Goal: Answer question/provide support: Share knowledge or assist other users

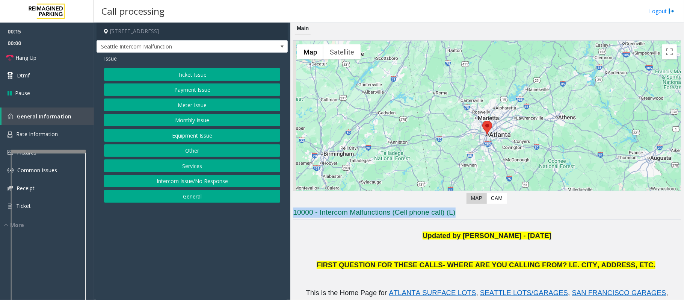
drag, startPoint x: 466, startPoint y: 212, endPoint x: 294, endPoint y: 212, distance: 171.5
click at [294, 212] on h3 "10000 - Intercom Malfunctions (Cell phone call) (L)" at bounding box center [487, 213] width 388 height 12
click at [308, 238] on p "Updated by [PERSON_NAME] - [DATE]" at bounding box center [487, 235] width 388 height 10
click at [169, 69] on button "Ticket Issue" at bounding box center [192, 74] width 176 height 13
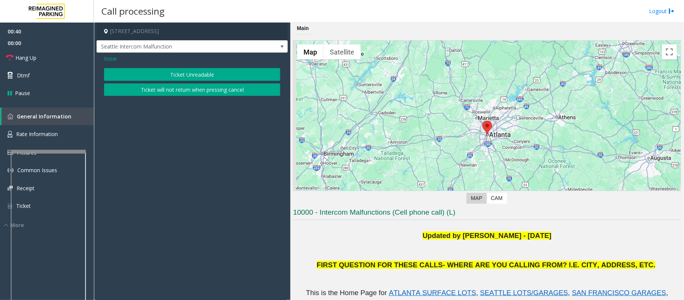
click at [111, 56] on span "Issue" at bounding box center [110, 58] width 13 height 8
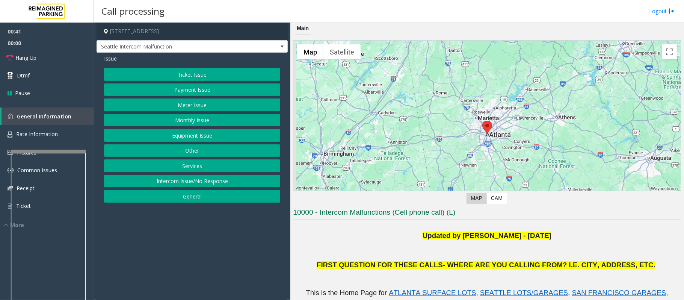
click at [185, 133] on button "Equipment Issue" at bounding box center [192, 135] width 176 height 13
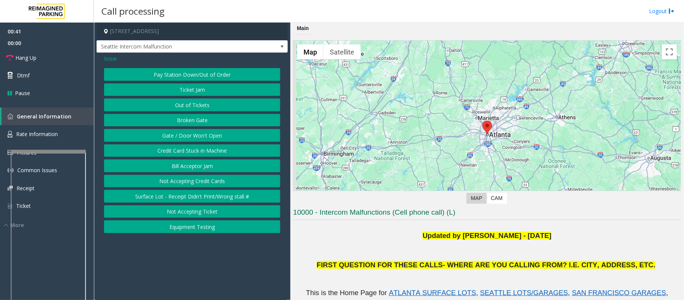
click at [185, 133] on button "Gate / Door Won't Open" at bounding box center [192, 135] width 176 height 13
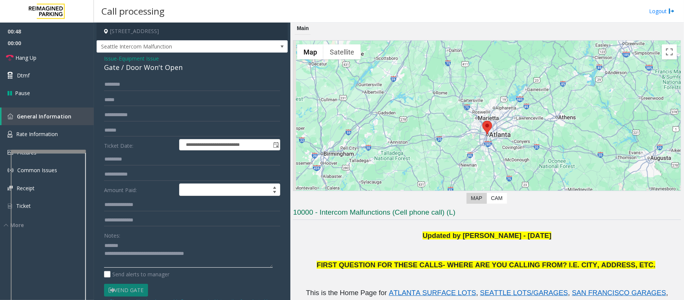
click at [137, 246] on textarea at bounding box center [188, 253] width 169 height 28
click at [131, 253] on textarea at bounding box center [188, 253] width 169 height 28
click at [134, 254] on textarea at bounding box center [188, 253] width 169 height 28
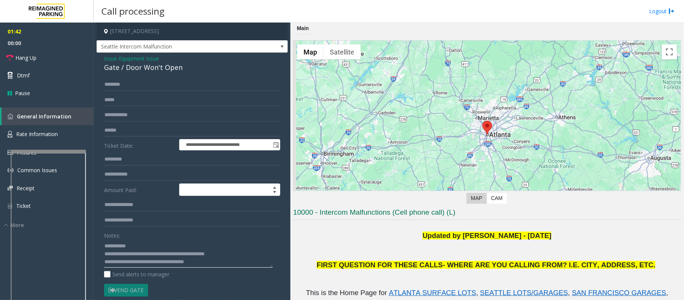
click at [224, 261] on textarea at bounding box center [188, 253] width 169 height 28
drag, startPoint x: 221, startPoint y: 262, endPoint x: 136, endPoint y: 260, distance: 85.2
click at [136, 260] on textarea at bounding box center [188, 253] width 169 height 28
click at [209, 263] on textarea at bounding box center [188, 253] width 169 height 28
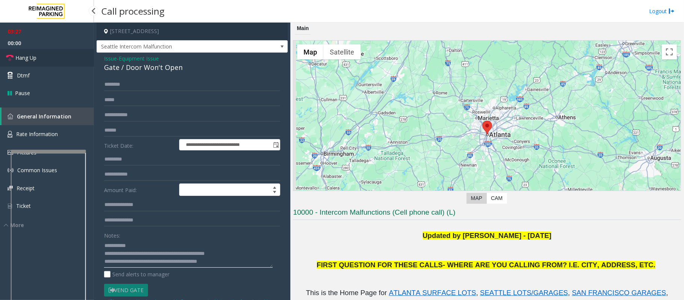
type textarea "**********"
click at [16, 56] on span "Hang Up" at bounding box center [25, 58] width 21 height 8
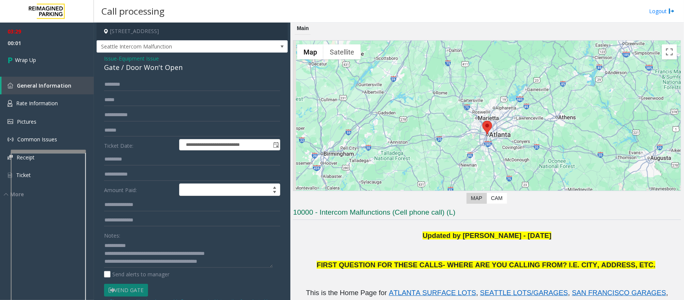
scroll to position [0, 0]
click at [37, 58] on link "Wrap Up" at bounding box center [47, 60] width 94 height 22
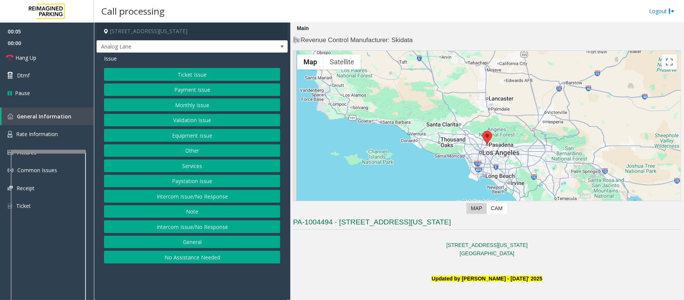
click at [182, 231] on button "Intercom Issue/No Response" at bounding box center [192, 226] width 176 height 13
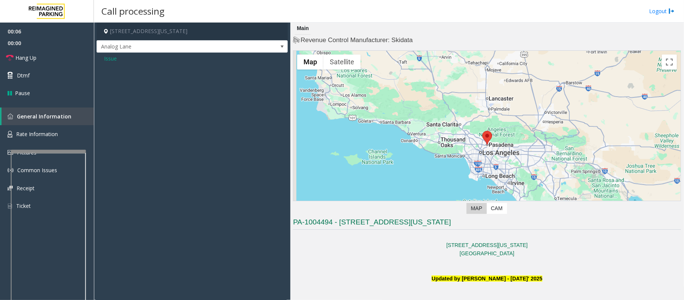
click at [114, 62] on span "Issue" at bounding box center [110, 58] width 13 height 8
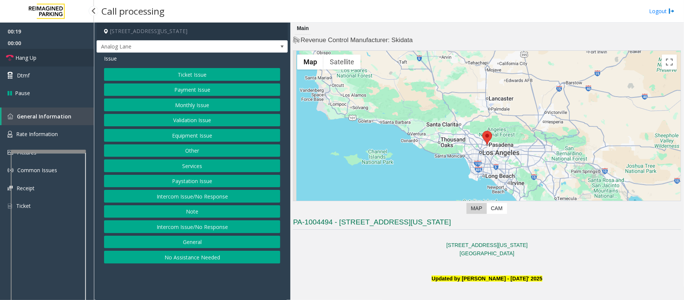
click at [38, 58] on link "Hang Up" at bounding box center [47, 58] width 94 height 18
click at [199, 232] on button "Intercom Issue/No Response" at bounding box center [192, 226] width 176 height 13
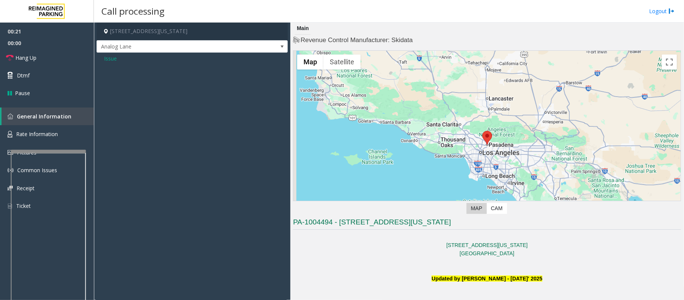
click at [110, 60] on span "Issue" at bounding box center [110, 58] width 13 height 8
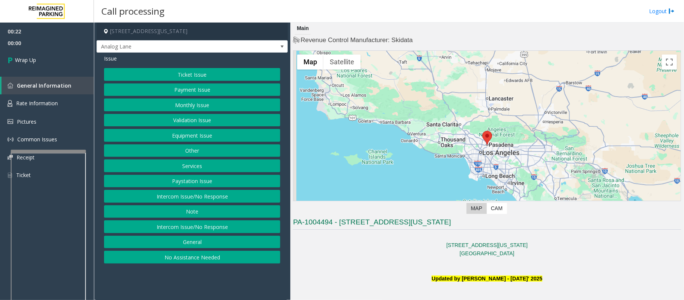
click at [197, 196] on button "Intercom Issue/No Response" at bounding box center [192, 196] width 176 height 13
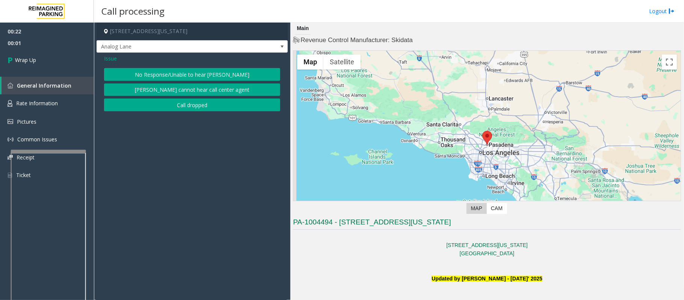
click at [175, 68] on button "No Response/Unable to hear [PERSON_NAME]" at bounding box center [192, 74] width 176 height 13
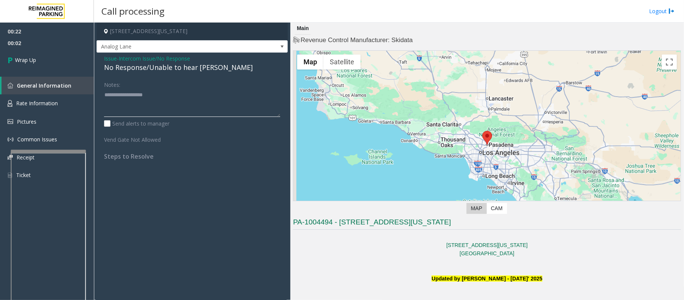
click at [111, 105] on textarea at bounding box center [192, 103] width 176 height 28
click at [172, 93] on textarea at bounding box center [192, 103] width 176 height 28
type textarea "**********"
click at [23, 57] on span "Wrap Up" at bounding box center [25, 60] width 21 height 8
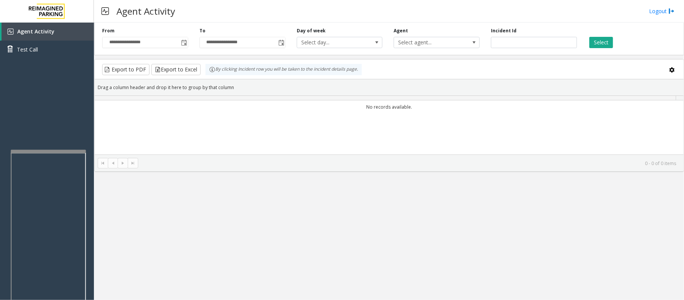
click at [290, 198] on div "**********" at bounding box center [389, 161] width 590 height 277
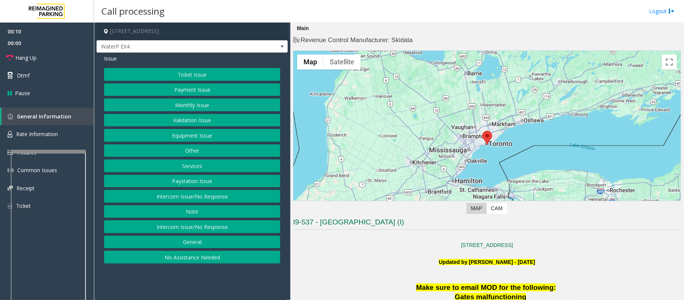
click at [193, 260] on button "No Assistance Needed" at bounding box center [192, 256] width 176 height 13
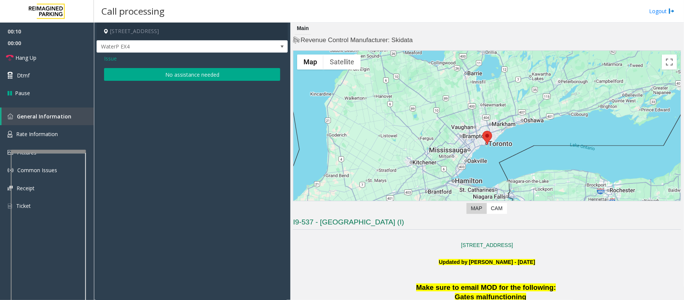
click at [155, 74] on button "No assistance needed" at bounding box center [192, 74] width 176 height 13
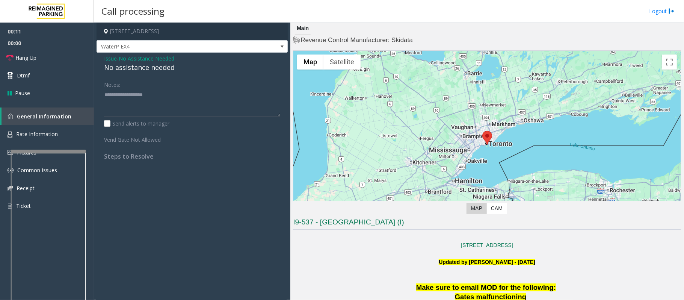
click at [142, 65] on div "No assistance needed" at bounding box center [192, 67] width 176 height 10
type textarea "**********"
click at [23, 54] on span "Hang Up" at bounding box center [25, 58] width 21 height 8
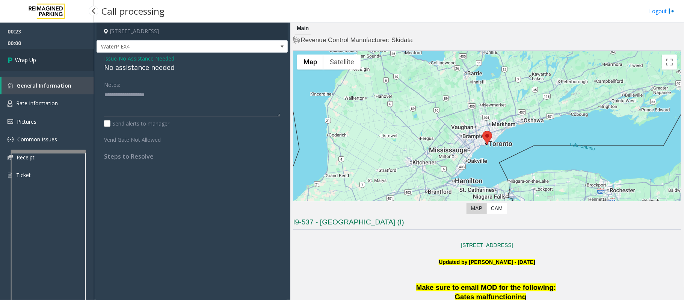
click at [26, 59] on span "Wrap Up" at bounding box center [25, 60] width 21 height 8
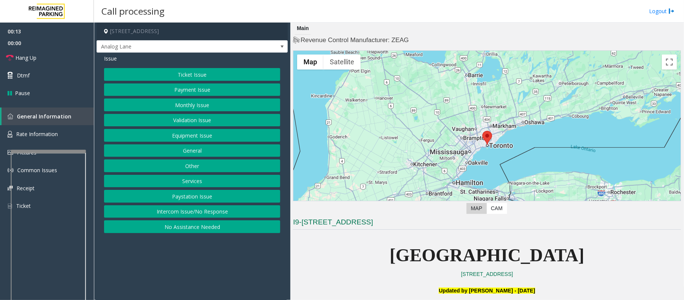
click at [182, 75] on button "Ticket Issue" at bounding box center [192, 74] width 176 height 13
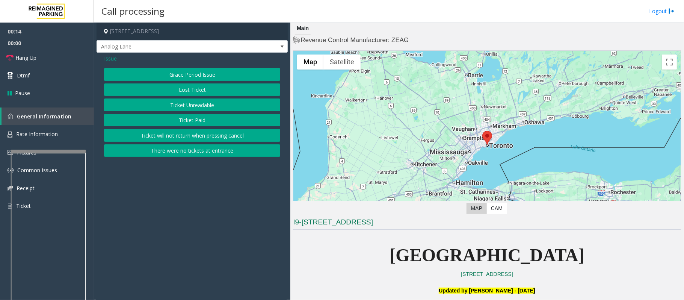
click at [188, 104] on button "Ticket Unreadable" at bounding box center [192, 104] width 176 height 13
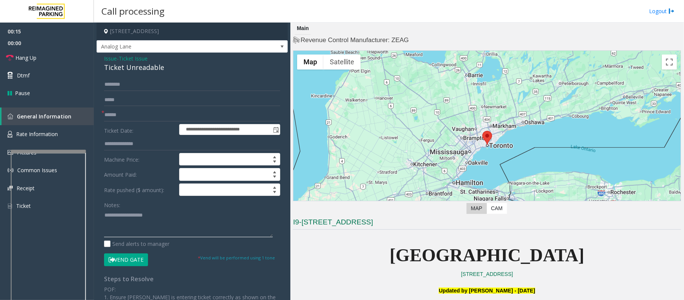
click at [131, 215] on textarea at bounding box center [188, 223] width 169 height 28
paste textarea "**********"
type textarea "**********"
click at [110, 60] on span "Issue" at bounding box center [110, 58] width 13 height 8
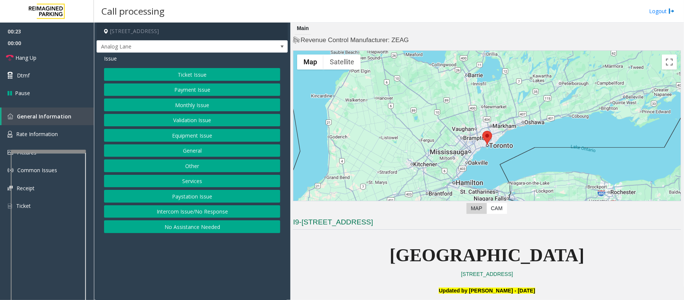
click at [186, 136] on button "Equipment Issue" at bounding box center [192, 135] width 176 height 13
click at [215, 77] on button "Pay Station Down/Out of Order" at bounding box center [192, 74] width 176 height 13
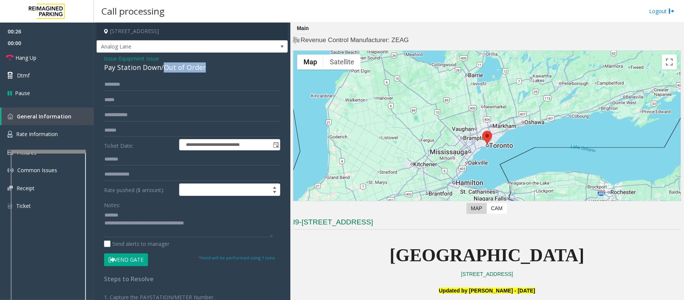
drag, startPoint x: 209, startPoint y: 67, endPoint x: 161, endPoint y: 65, distance: 47.4
click at [161, 65] on div "Pay Station Down/Out of Order" at bounding box center [192, 67] width 176 height 10
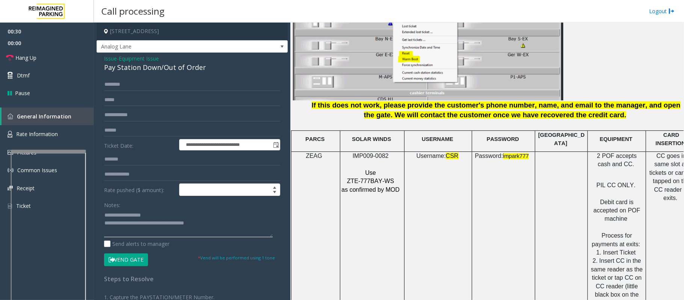
scroll to position [951, 0]
type textarea "**********"
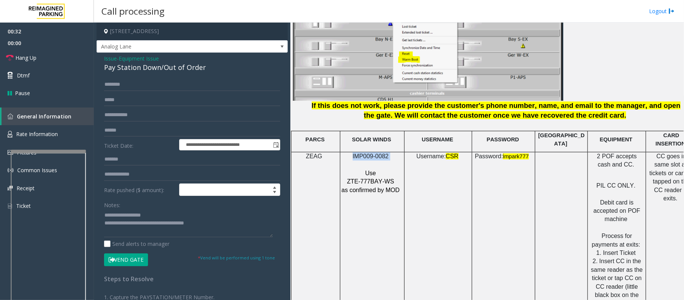
drag, startPoint x: 392, startPoint y: 154, endPoint x: 349, endPoint y: 151, distance: 43.6
click at [349, 152] on p "IMP009-0082" at bounding box center [371, 156] width 60 height 8
copy p "IMP009-0082"
click at [148, 127] on input "text" at bounding box center [192, 130] width 176 height 13
type input "********"
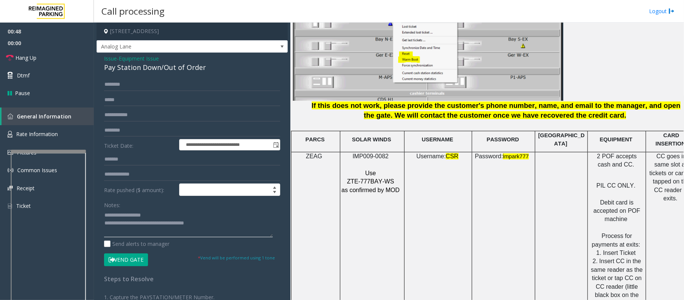
drag, startPoint x: 215, startPoint y: 224, endPoint x: 136, endPoint y: 221, distance: 79.6
click at [136, 221] on textarea at bounding box center [188, 223] width 169 height 28
click at [140, 226] on textarea at bounding box center [188, 223] width 169 height 28
click at [164, 87] on input "text" at bounding box center [192, 84] width 176 height 13
click at [182, 226] on textarea at bounding box center [188, 223] width 169 height 28
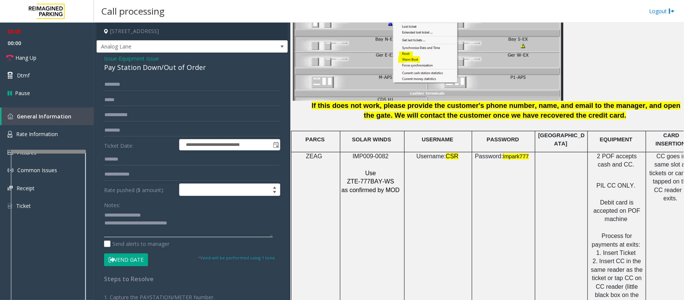
click at [179, 223] on textarea at bounding box center [188, 223] width 169 height 28
type textarea "**********"
type input "****"
click at [179, 224] on textarea at bounding box center [188, 223] width 169 height 28
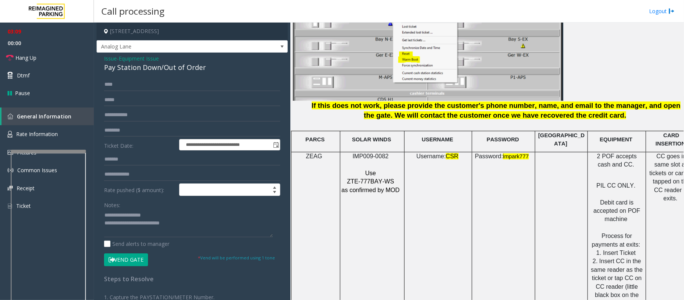
click at [129, 261] on button "Vend Gate" at bounding box center [126, 259] width 44 height 13
click at [194, 224] on textarea at bounding box center [188, 223] width 169 height 28
click at [26, 59] on span "Hang Up" at bounding box center [25, 58] width 21 height 8
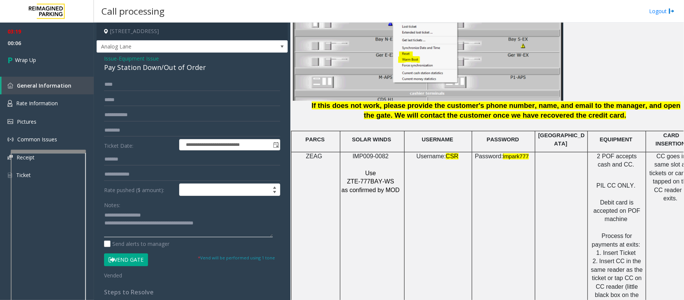
click at [232, 225] on textarea at bounding box center [188, 223] width 169 height 28
paste textarea "**********"
type textarea "**********"
click at [36, 56] on span "Wrap Up" at bounding box center [25, 60] width 21 height 8
